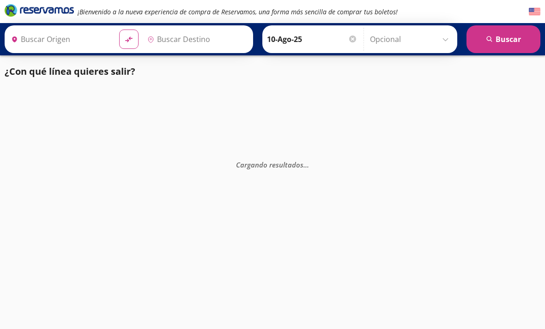
type input "[GEOGRAPHIC_DATA], [GEOGRAPHIC_DATA]"
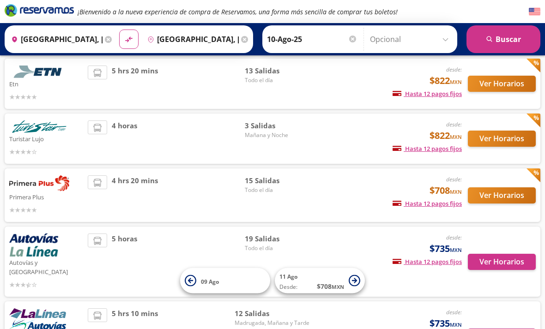
scroll to position [108, 0]
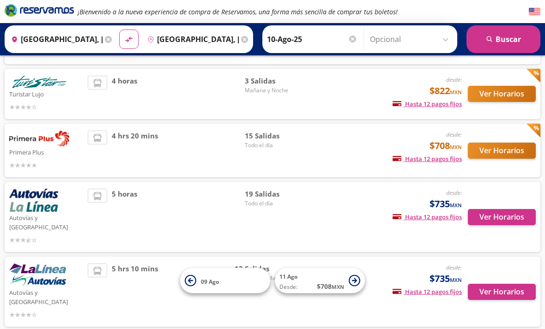
click at [317, 152] on div "desde: $708 MXN Hasta 12 pagos fijos Pagos fijos en compras mayores a $30 MXN, …" at bounding box center [388, 151] width 148 height 40
click at [512, 150] on button "Ver Horarios" at bounding box center [502, 151] width 68 height 16
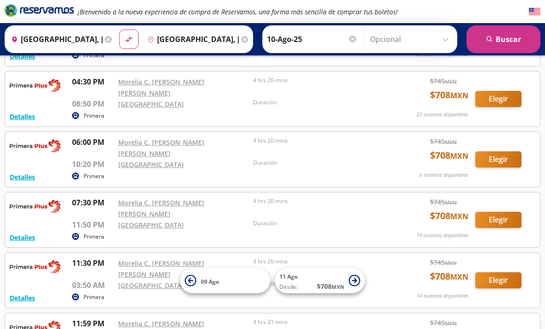
scroll to position [642, 0]
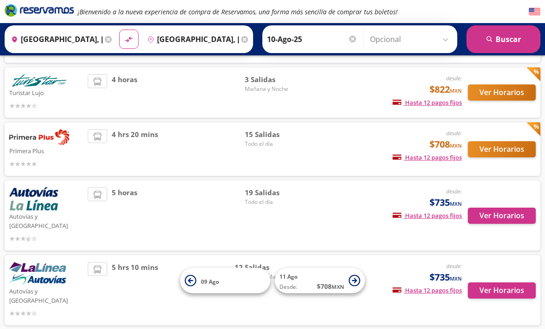
scroll to position [106, 0]
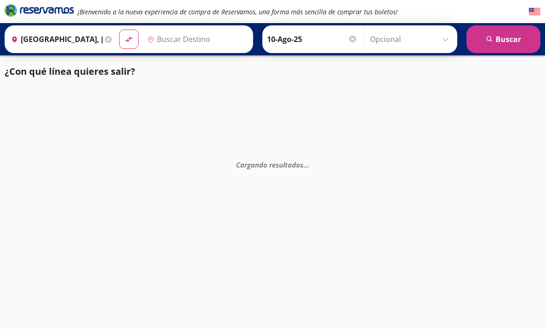
type input "[GEOGRAPHIC_DATA], [GEOGRAPHIC_DATA]"
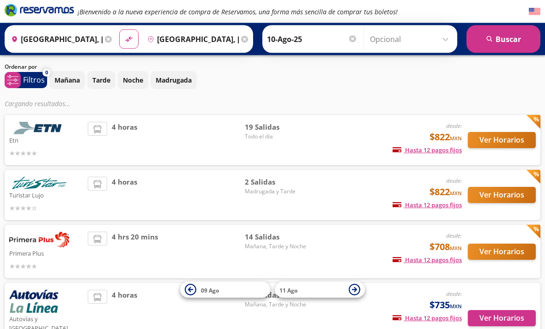
scroll to position [27, 0]
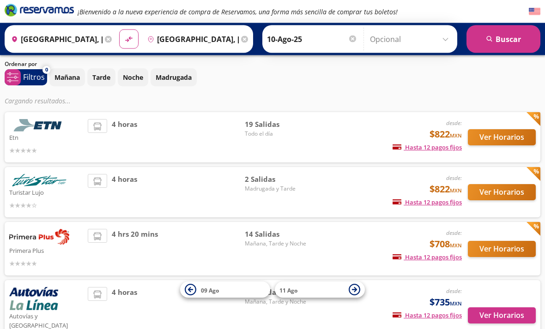
click at [348, 249] on div "desde: $708 MXN Hasta 12 pagos fijos Pagos fijos en compras mayores a $30 MXN, …" at bounding box center [388, 250] width 148 height 40
click at [298, 231] on span "14 Salidas" at bounding box center [277, 235] width 65 height 11
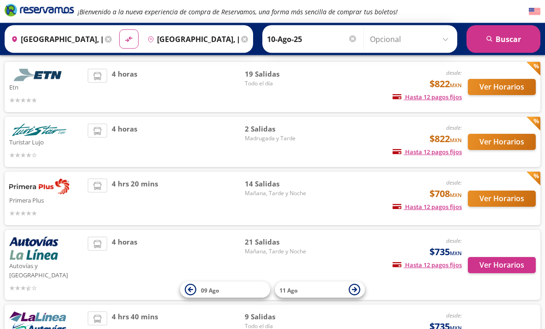
scroll to position [90, 0]
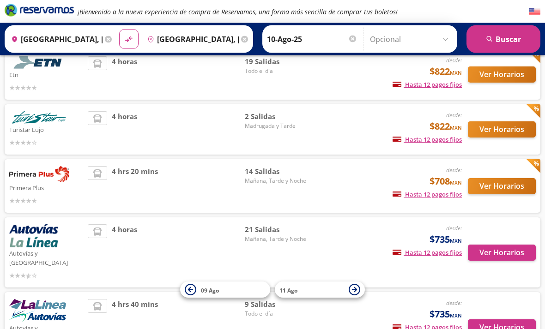
click at [502, 189] on button "Ver Horarios" at bounding box center [502, 187] width 68 height 16
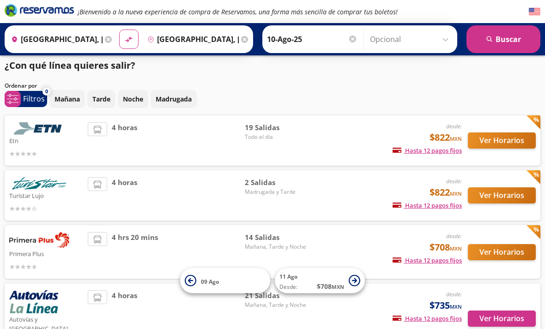
scroll to position [6, 0]
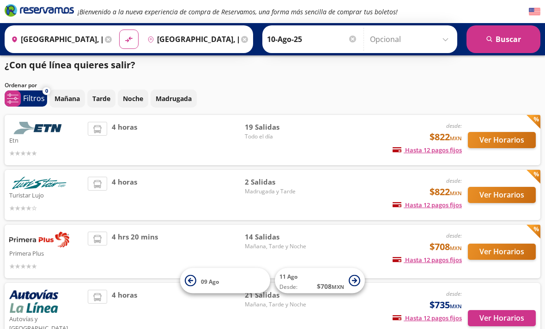
click at [32, 131] on img at bounding box center [39, 128] width 60 height 12
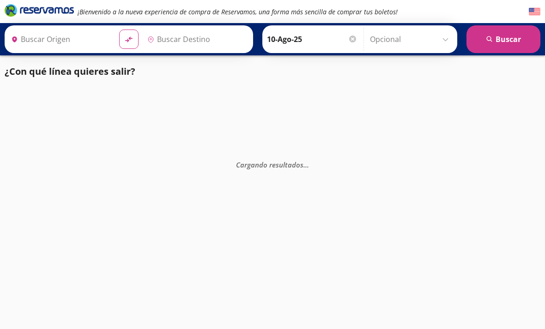
type input "[GEOGRAPHIC_DATA], [GEOGRAPHIC_DATA]"
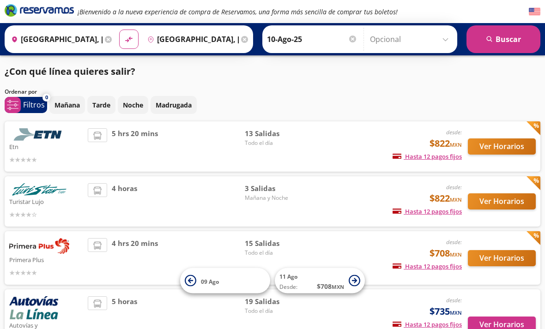
click at [511, 142] on button "Ver Horarios" at bounding box center [502, 147] width 68 height 16
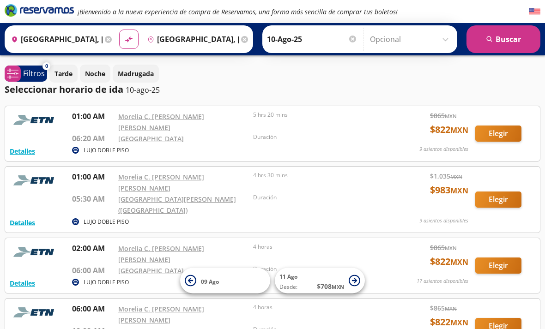
click at [139, 43] on button "material-symbols:compare-arrows-rounded" at bounding box center [128, 39] width 19 height 19
type input "[GEOGRAPHIC_DATA], [GEOGRAPHIC_DATA]"
click at [530, 43] on button "search [GEOGRAPHIC_DATA]" at bounding box center [504, 39] width 74 height 28
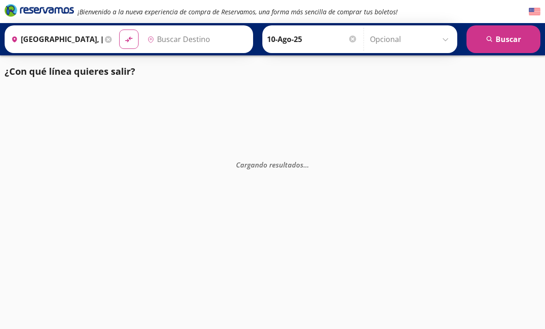
type input "[GEOGRAPHIC_DATA], [GEOGRAPHIC_DATA]"
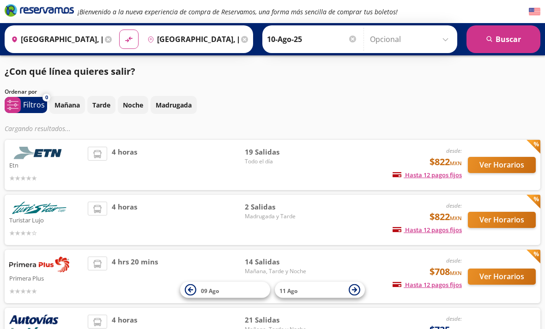
click at [508, 165] on button "Ver Horarios" at bounding box center [502, 165] width 68 height 16
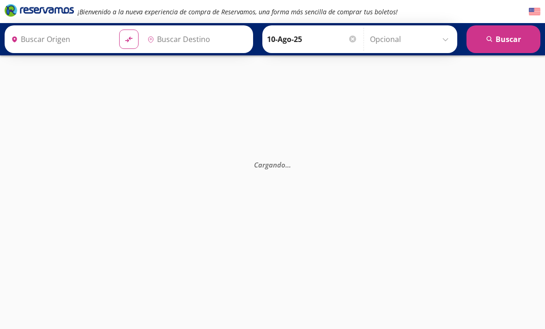
type input "[GEOGRAPHIC_DATA], [GEOGRAPHIC_DATA]"
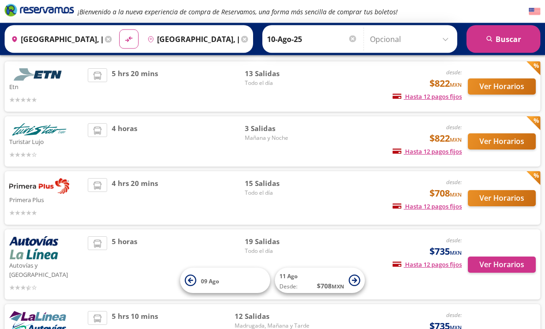
scroll to position [108, 0]
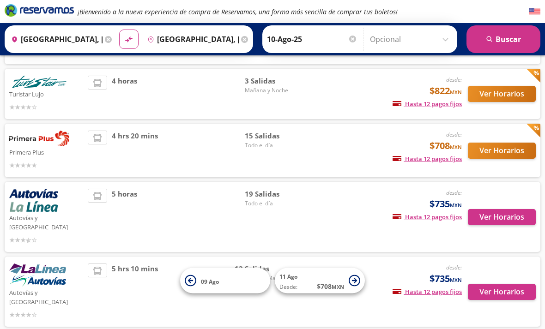
click at [520, 284] on button "Ver Horarios" at bounding box center [502, 292] width 68 height 16
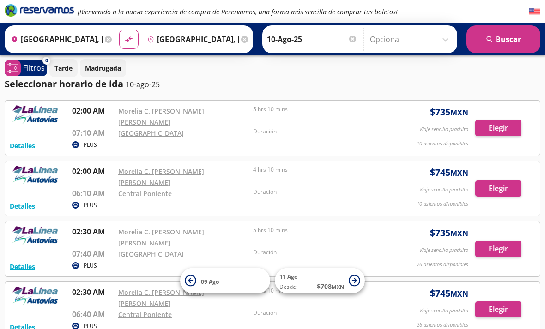
scroll to position [6, 0]
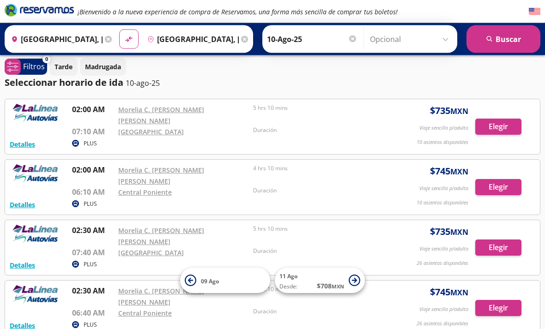
click at [139, 31] on button "material-symbols:compare-arrows-rounded" at bounding box center [128, 39] width 19 height 19
type input "[GEOGRAPHIC_DATA], [GEOGRAPHIC_DATA]"
click at [522, 43] on button "search [GEOGRAPHIC_DATA]" at bounding box center [504, 39] width 74 height 28
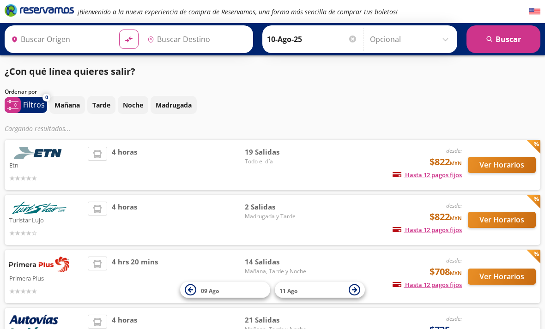
type input "[GEOGRAPHIC_DATA], [GEOGRAPHIC_DATA]"
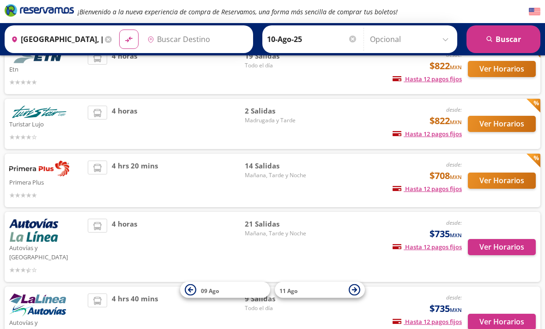
type input "[GEOGRAPHIC_DATA], [GEOGRAPHIC_DATA]"
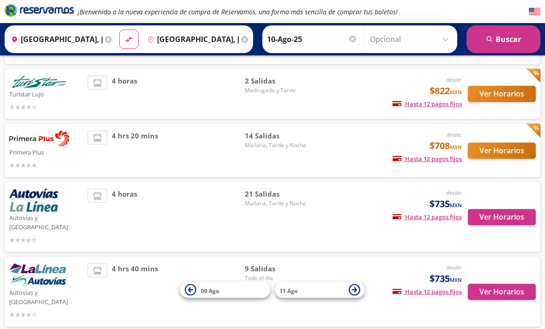
click at [521, 284] on button "Ver Horarios" at bounding box center [502, 292] width 68 height 16
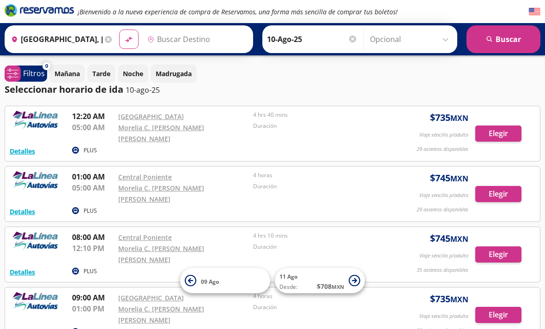
type input "[GEOGRAPHIC_DATA], [GEOGRAPHIC_DATA]"
